Goal: Navigation & Orientation: Find specific page/section

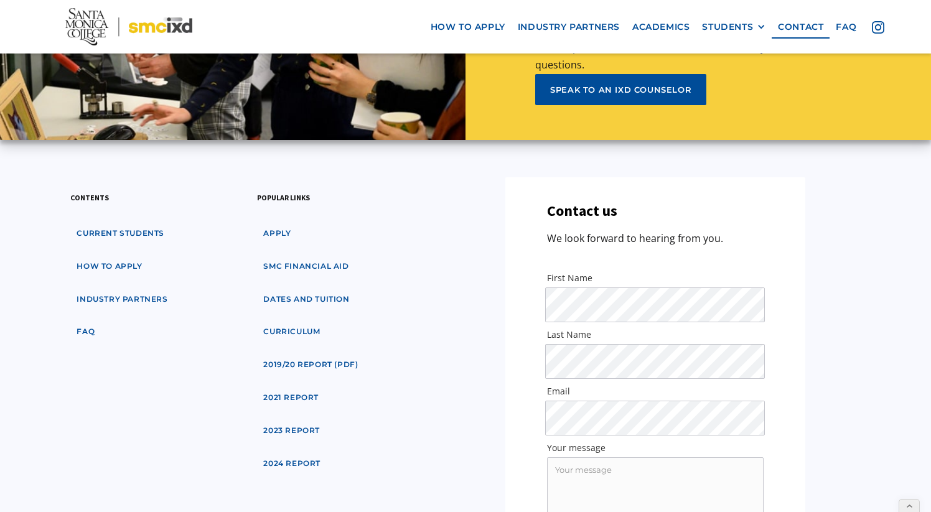
scroll to position [6124, 0]
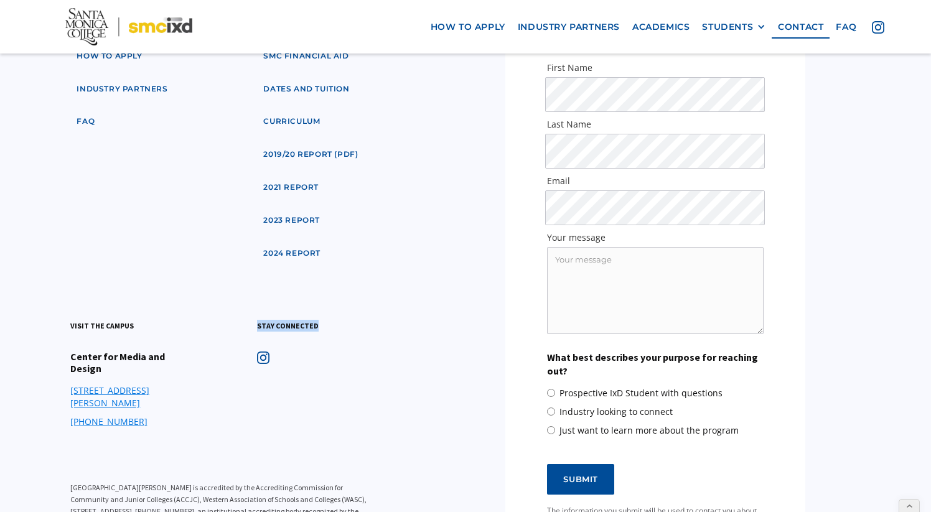
drag, startPoint x: 250, startPoint y: 220, endPoint x: 331, endPoint y: 217, distance: 81.6
click at [331, 217] on div "contents Current students how to apply industry partners faq popular links appl…" at bounding box center [225, 282] width 311 height 630
click at [702, 22] on div "STUDENTS" at bounding box center [727, 27] width 51 height 11
click at [721, 73] on link "Current Students" at bounding box center [758, 72] width 112 height 23
